Goal: Task Accomplishment & Management: Use online tool/utility

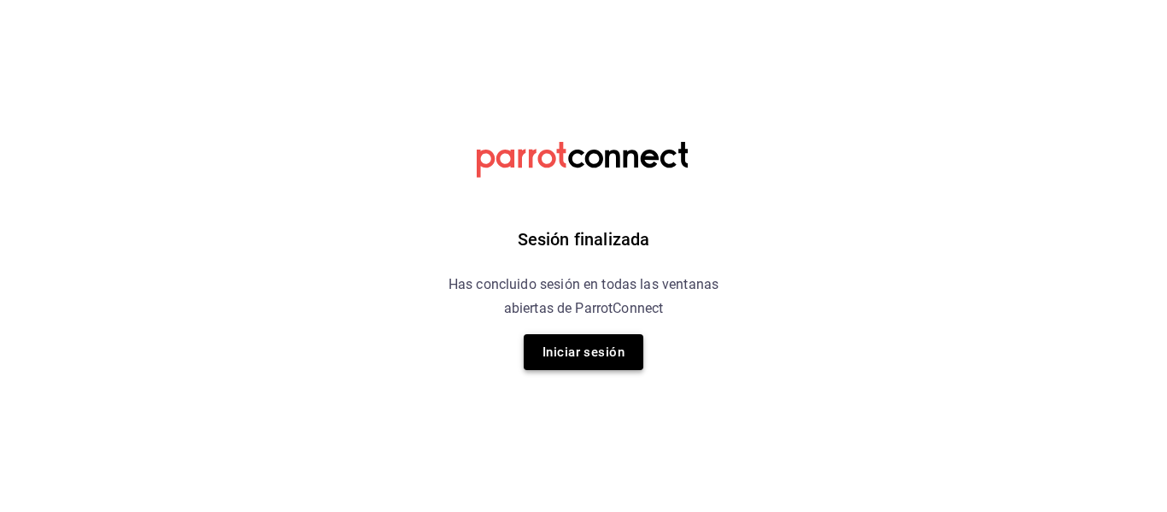
click at [577, 367] on button "Iniciar sesión" at bounding box center [584, 352] width 120 height 36
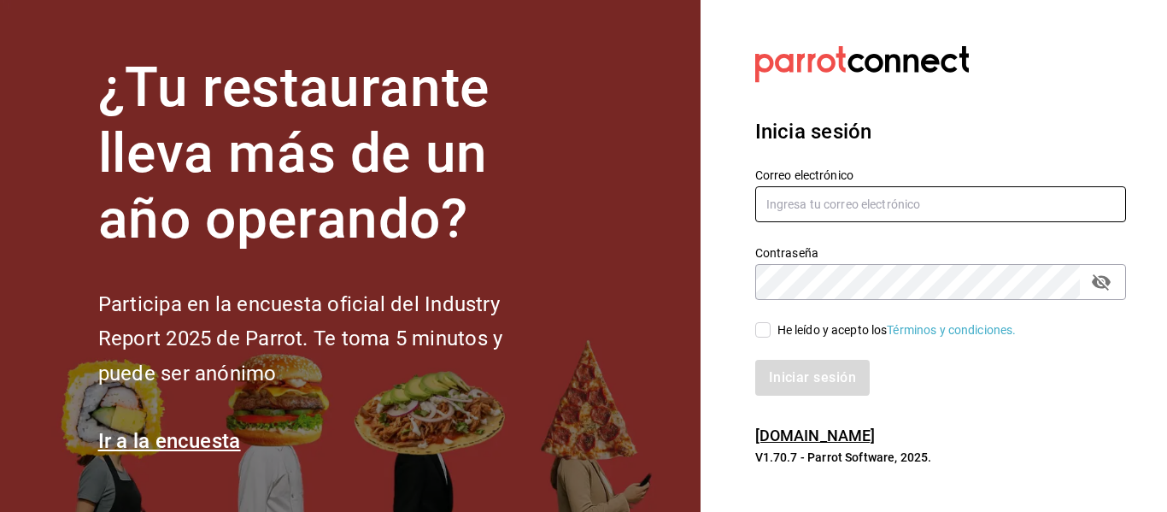
type input "[EMAIL_ADDRESS][DOMAIN_NAME]"
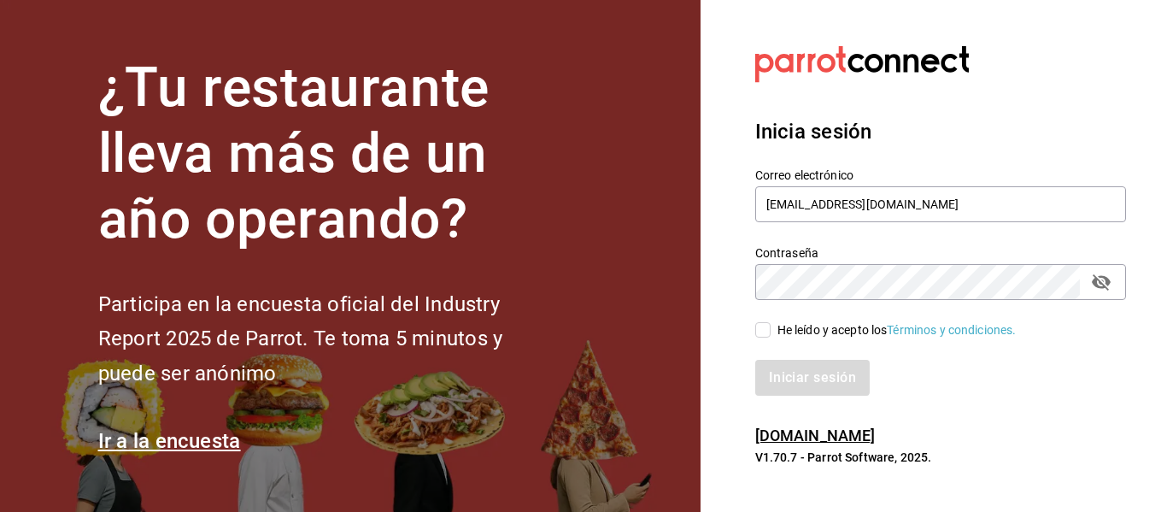
click at [577, 329] on input "He leído y acepto los Términos y condiciones." at bounding box center [762, 329] width 15 height 15
checkbox input "true"
click at [577, 366] on button "Iniciar sesión" at bounding box center [813, 378] width 116 height 36
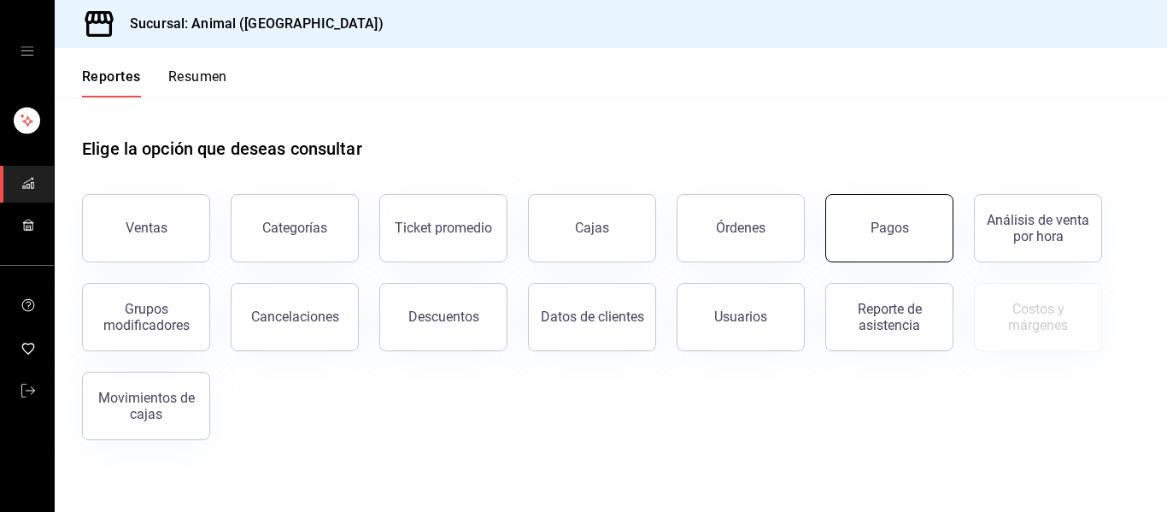
click at [878, 213] on button "Pagos" at bounding box center [889, 228] width 128 height 68
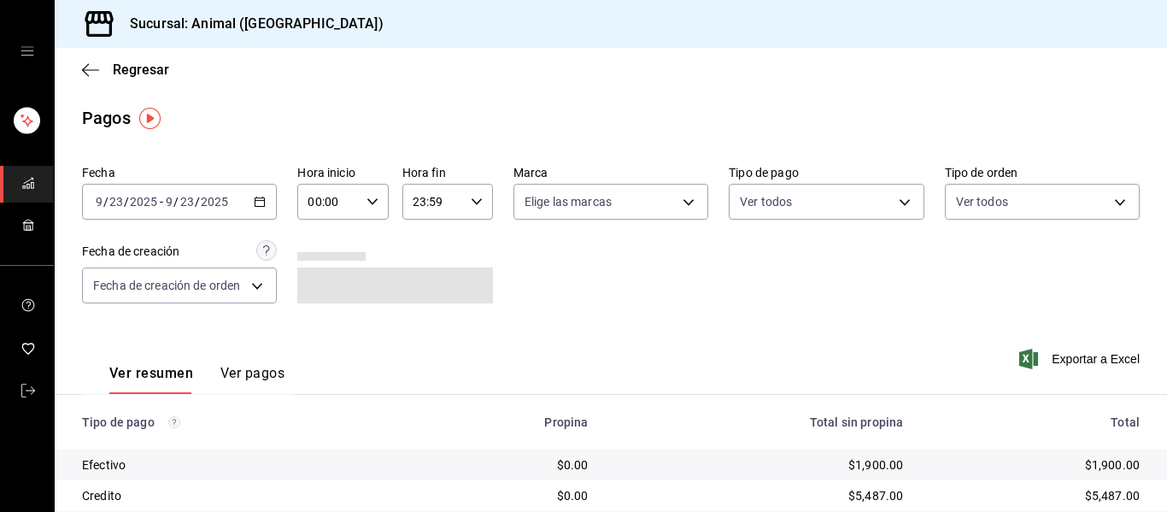
click at [361, 200] on div "00:00 Hora inicio" at bounding box center [342, 202] width 91 height 36
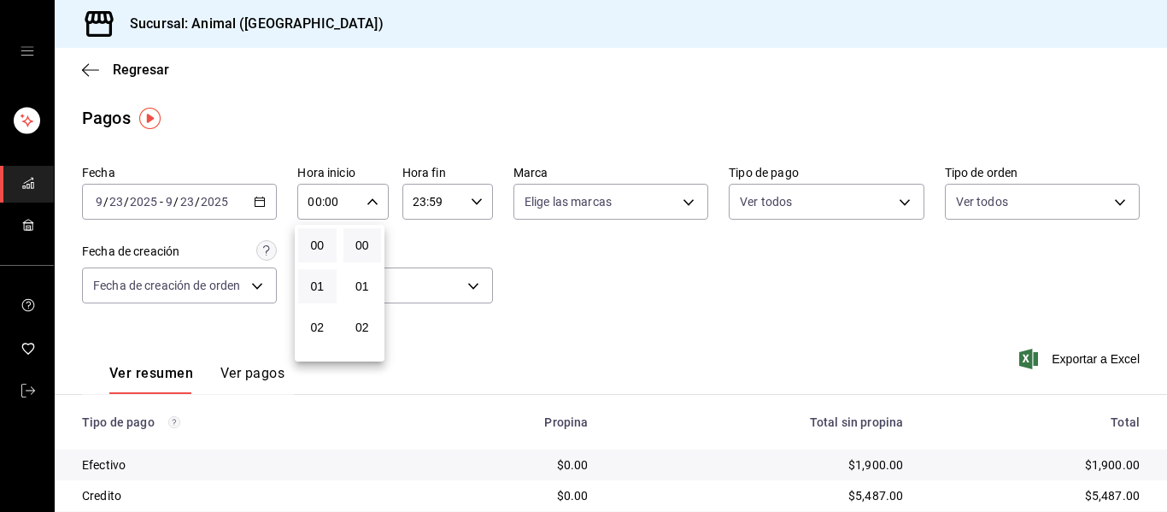
click at [321, 275] on button "01" at bounding box center [317, 286] width 38 height 34
type input "01:00"
click at [334, 245] on button "05" at bounding box center [317, 245] width 38 height 34
type input "05:00"
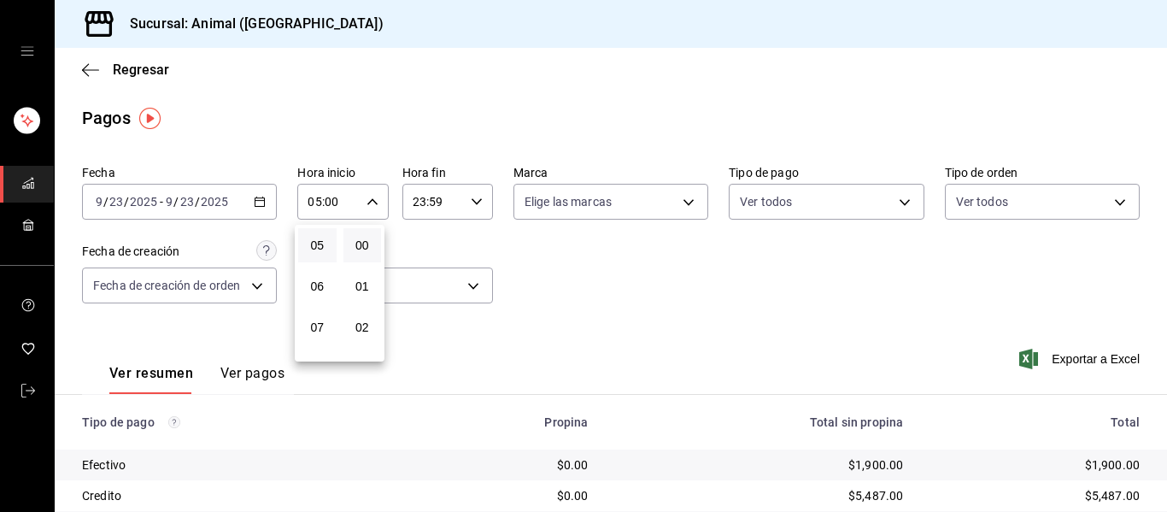
click at [702, 197] on div at bounding box center [583, 256] width 1167 height 512
click at [682, 199] on body "Sucursal: Animal ([GEOGRAPHIC_DATA]) Regresar Pagos Fecha [DATE] [DATE] - [DATE…" at bounding box center [583, 256] width 1167 height 512
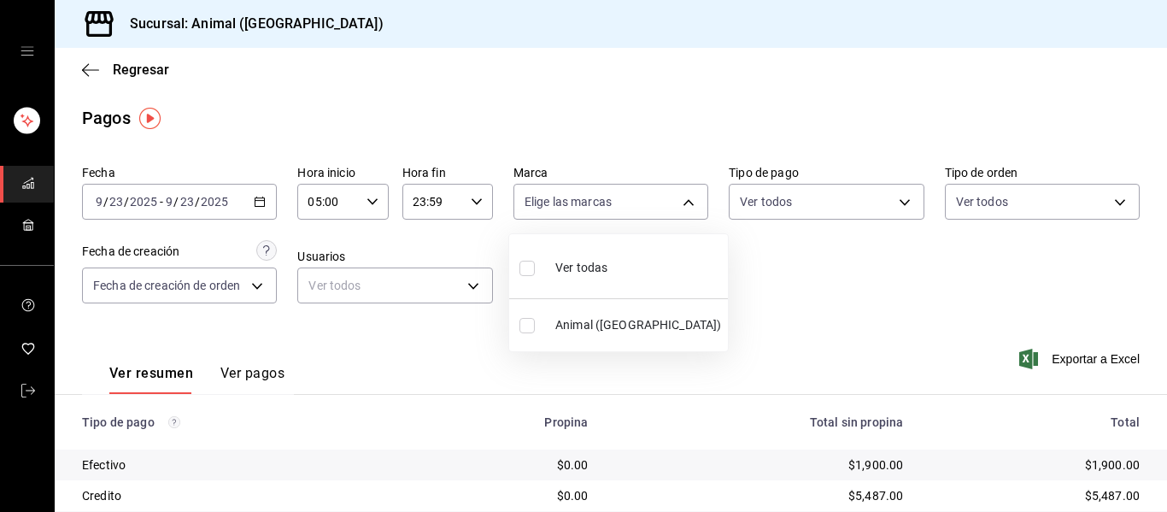
click at [575, 261] on span "Ver todas" at bounding box center [581, 268] width 52 height 18
type input "96838179-8fbb-4073-aae3-1789726318c8"
checkbox input "true"
drag, startPoint x: 1156, startPoint y: 239, endPoint x: 1153, endPoint y: 370, distance: 130.7
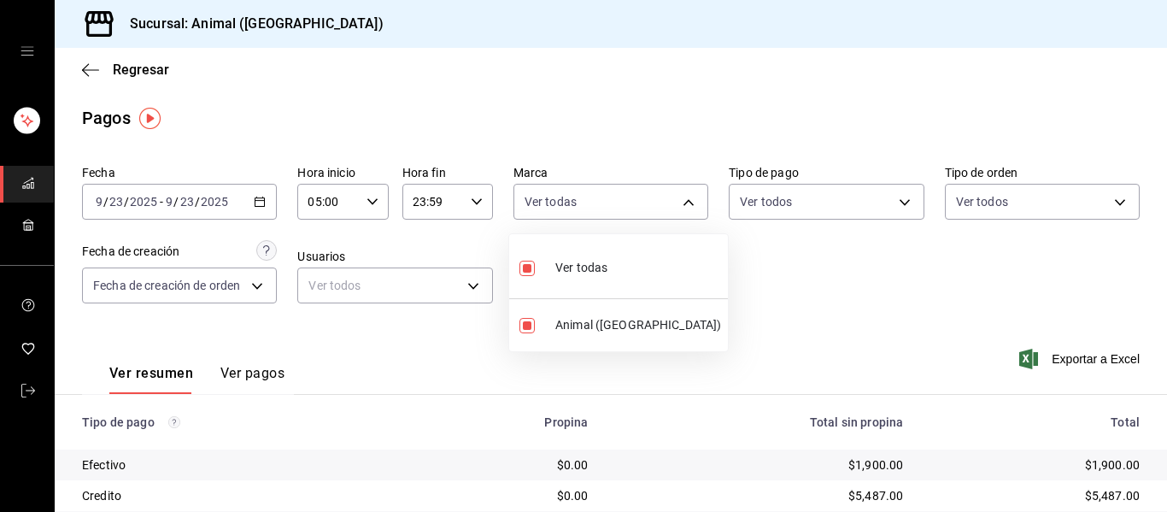
click at [1153, 370] on div at bounding box center [583, 256] width 1167 height 512
